Goal: Task Accomplishment & Management: Use online tool/utility

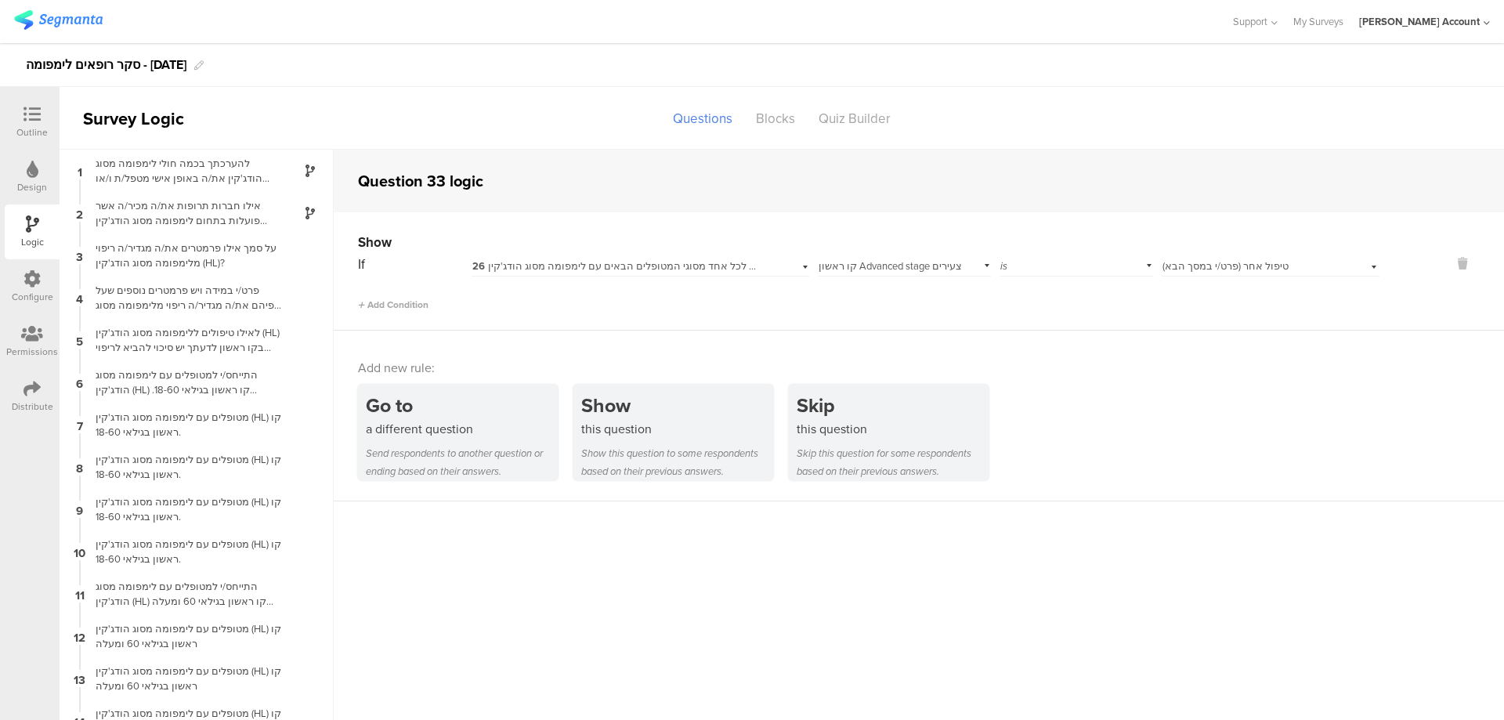
scroll to position [1058, 0]
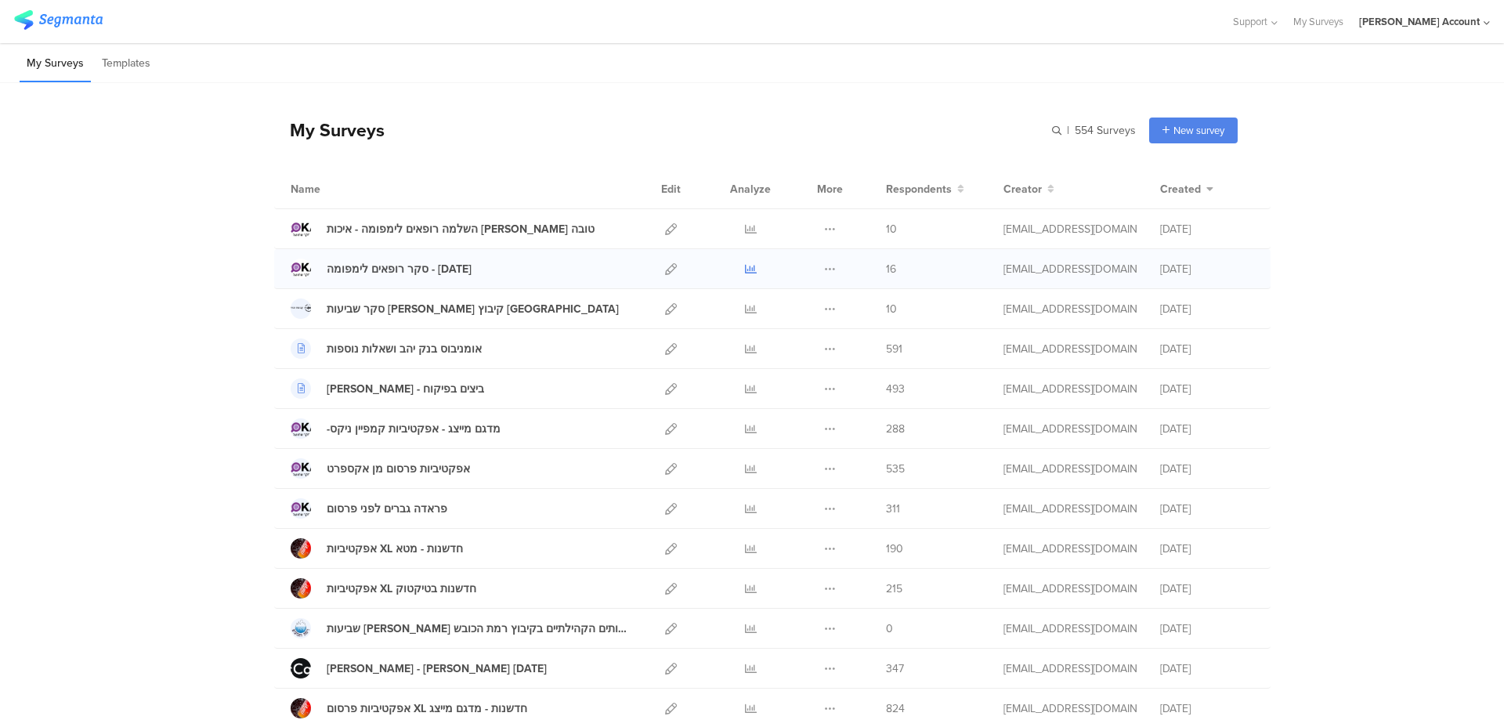
click at [745, 269] on icon at bounding box center [751, 269] width 12 height 12
click at [665, 268] on icon at bounding box center [671, 269] width 12 height 12
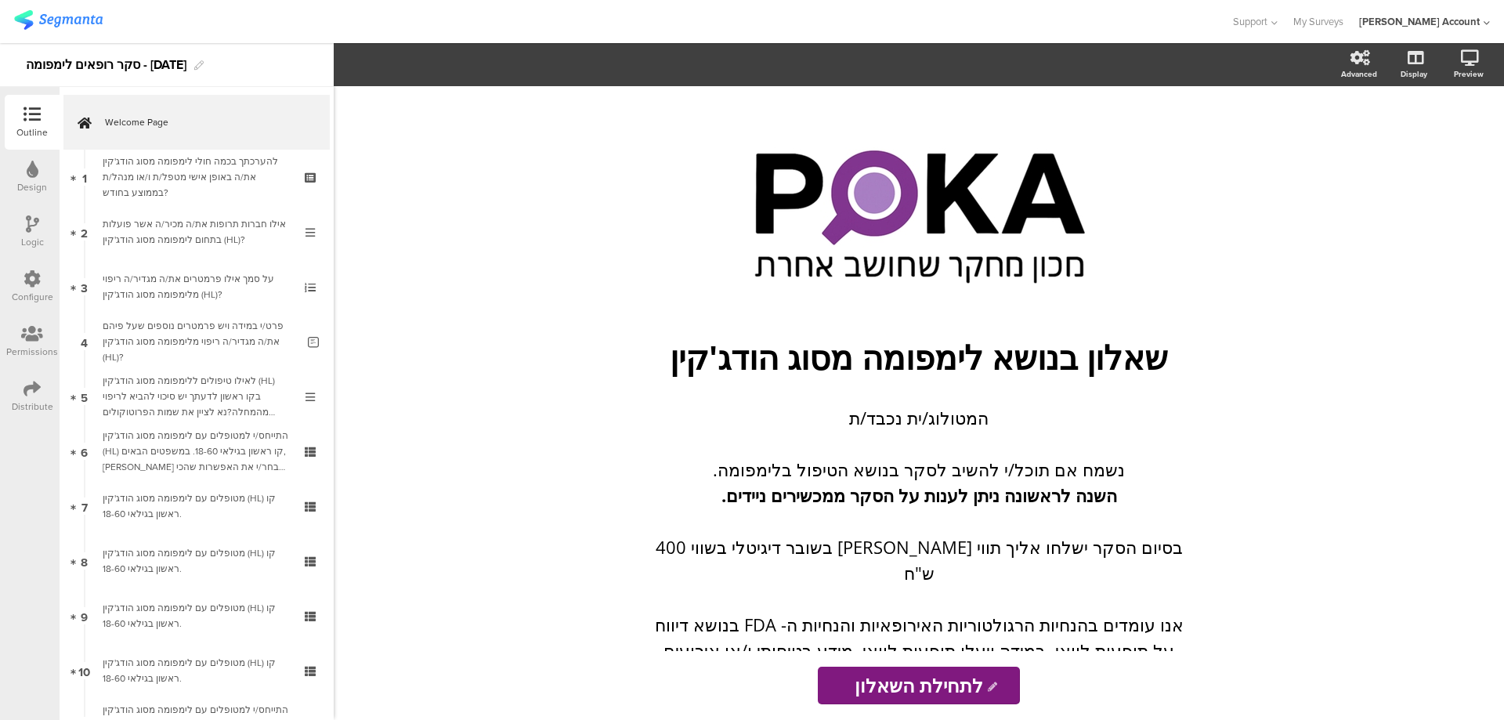
click at [26, 386] on icon at bounding box center [32, 388] width 17 height 17
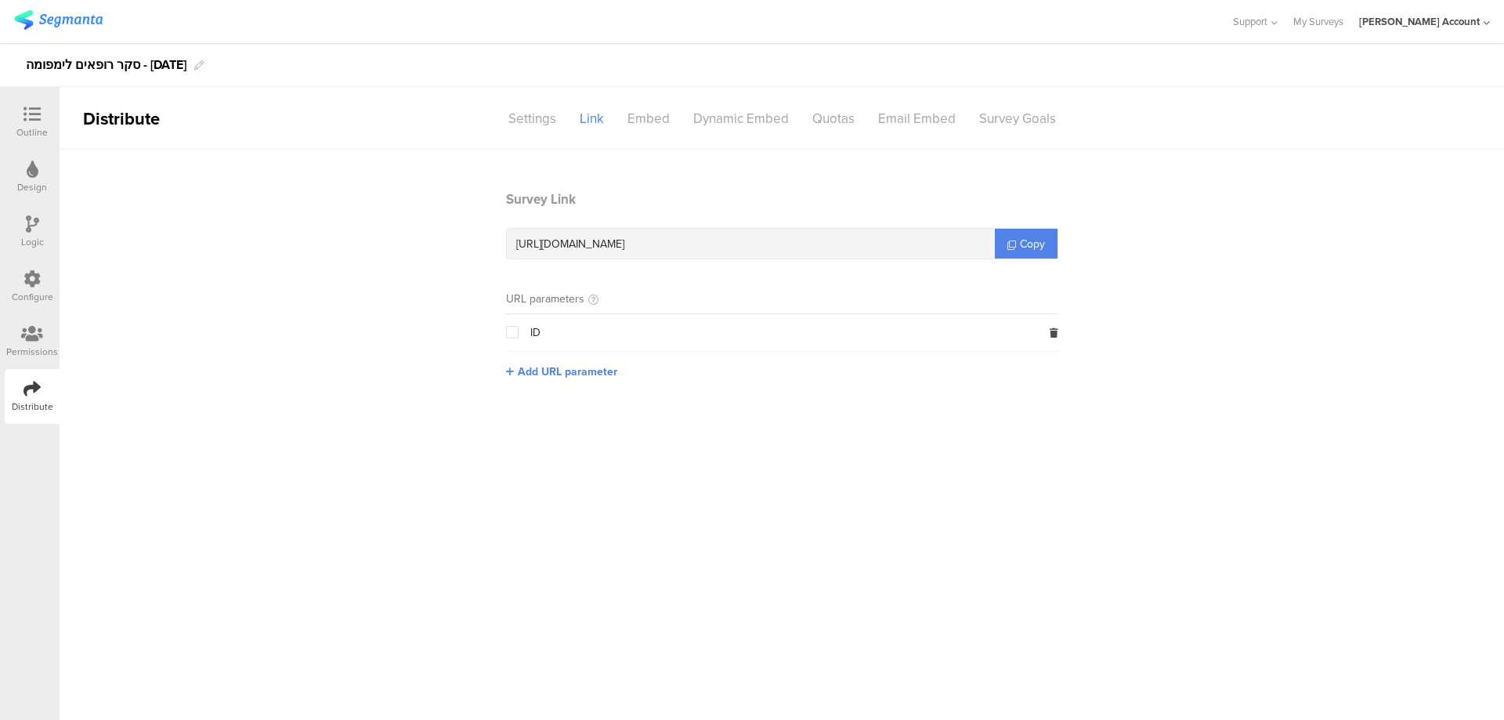
click at [624, 238] on span "https://surveys.segmanta.com/22p36b" at bounding box center [570, 244] width 108 height 16
copy div "https://surveys.segmanta.com/22p36b"
click at [37, 114] on icon at bounding box center [32, 114] width 17 height 17
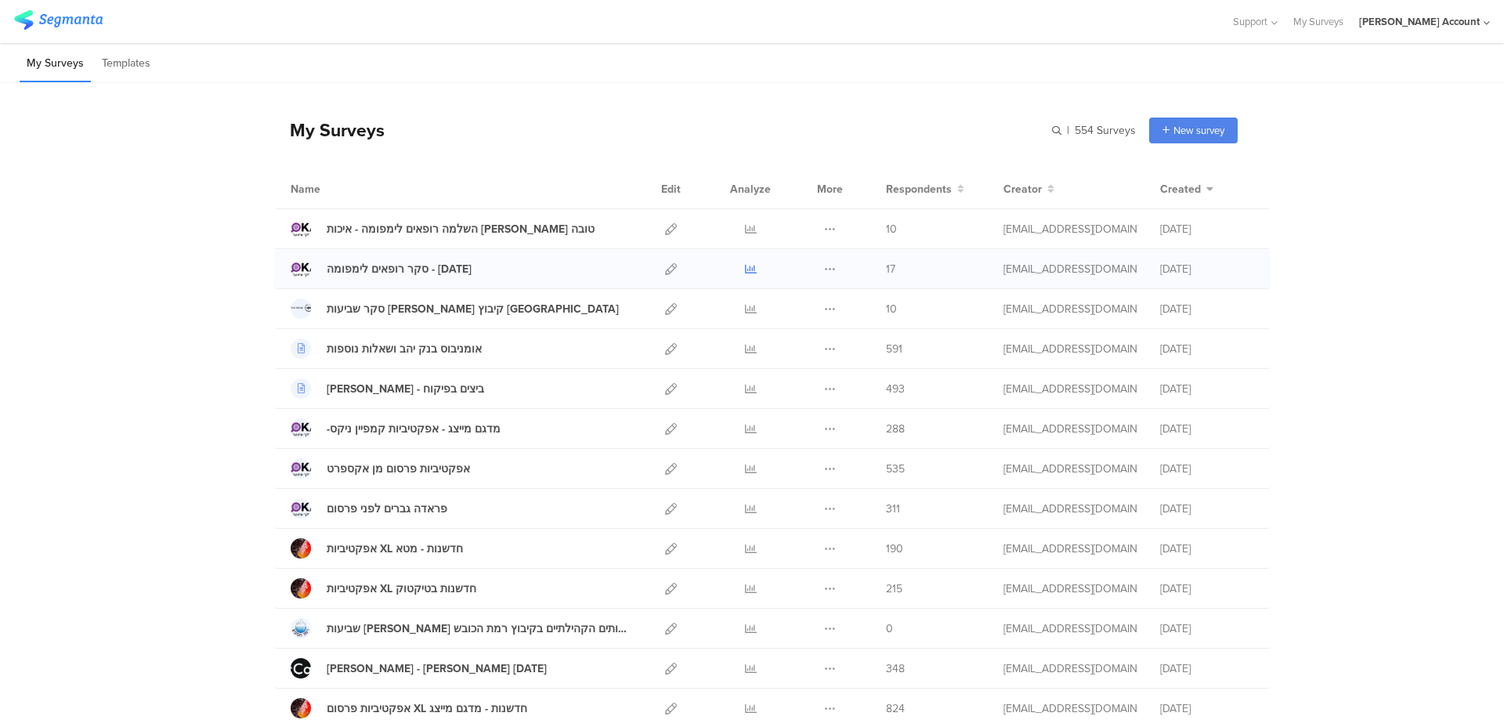
click at [748, 267] on icon at bounding box center [751, 269] width 12 height 12
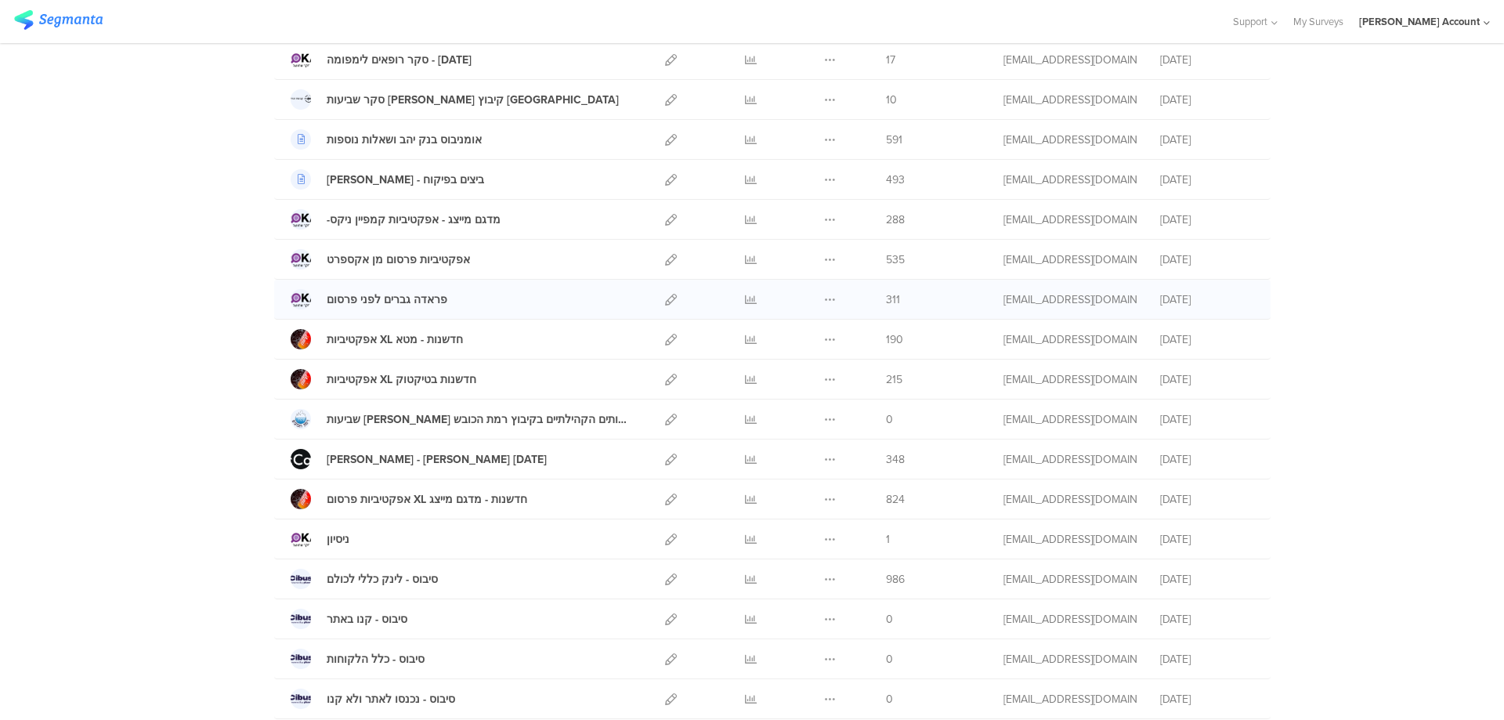
scroll to position [686, 0]
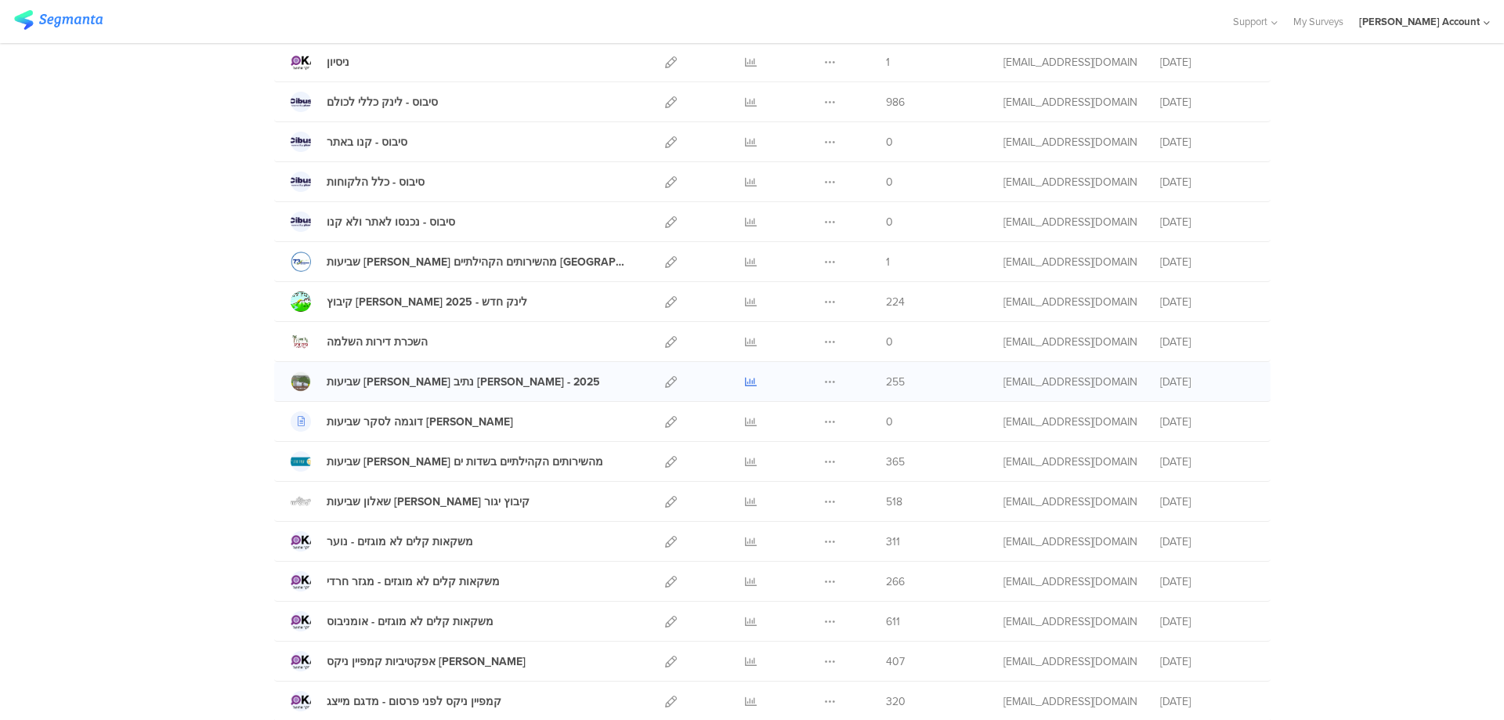
click at [745, 378] on icon at bounding box center [751, 382] width 12 height 12
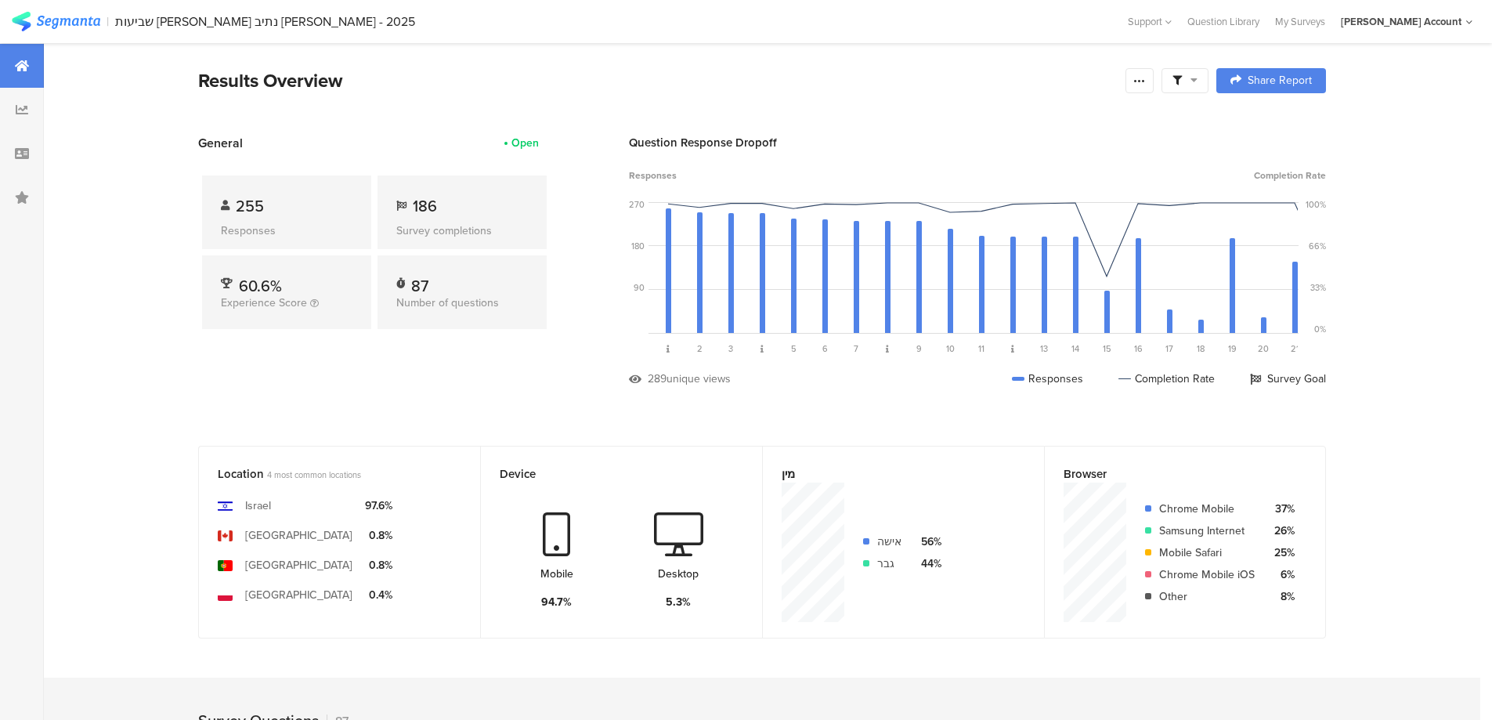
click at [1193, 79] on span at bounding box center [1185, 81] width 25 height 14
click at [1272, 122] on span at bounding box center [1265, 124] width 24 height 13
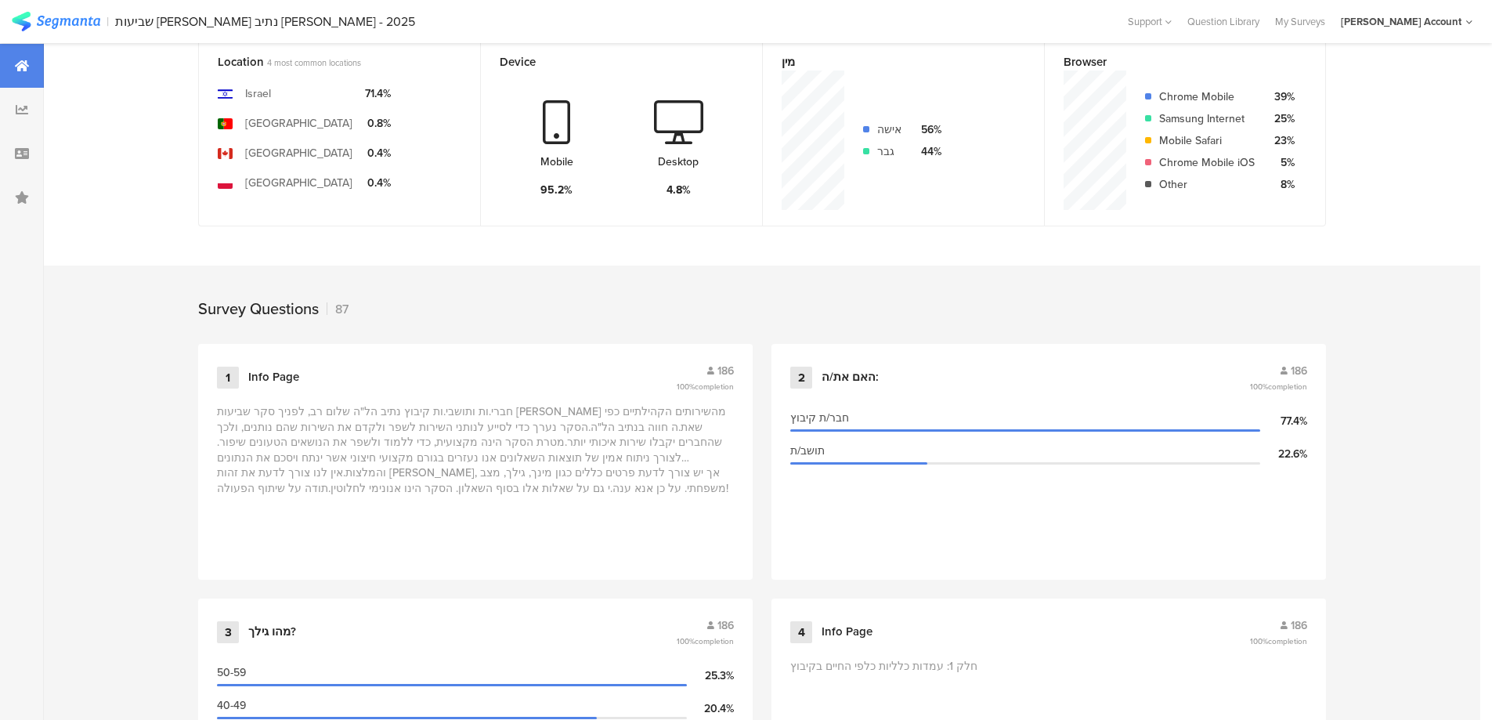
scroll to position [418, 0]
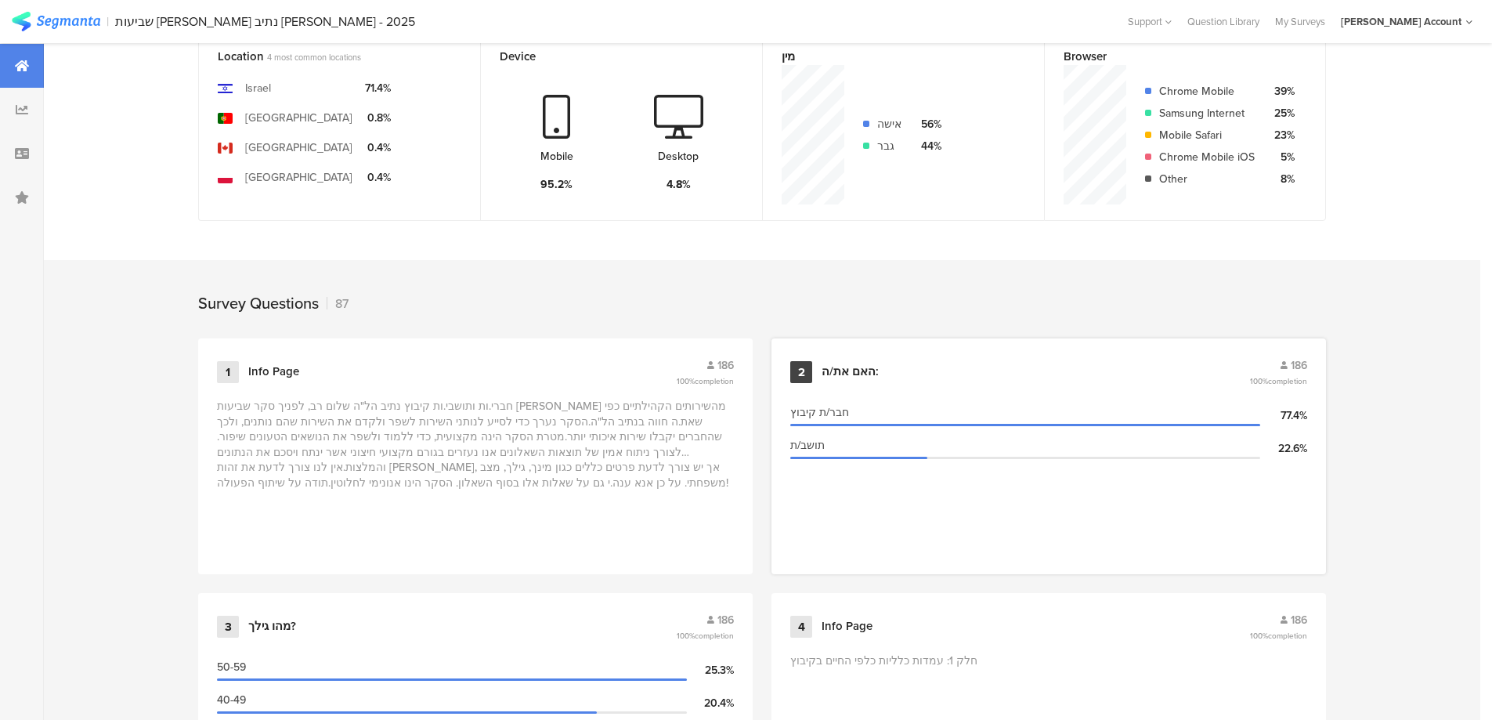
click at [866, 367] on div "האם את/ה:" at bounding box center [850, 372] width 57 height 16
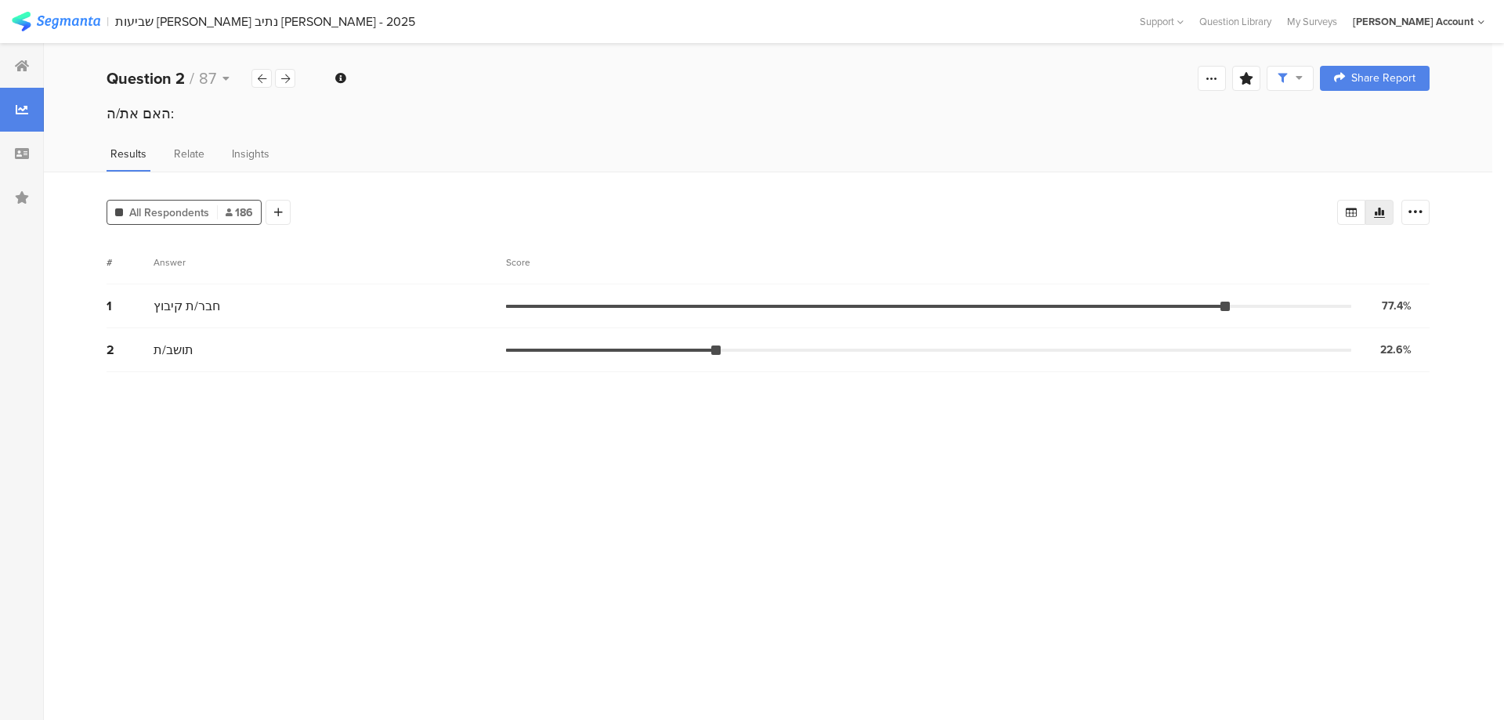
click at [844, 369] on div "2 תושב/ת 22.6% 42 votes" at bounding box center [768, 350] width 1323 height 44
click at [24, 63] on icon at bounding box center [22, 66] width 14 height 13
